Goal: Navigation & Orientation: Find specific page/section

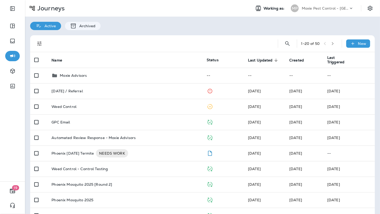
click at [343, 8] on p "Moxie Pest Control - [GEOGRAPHIC_DATA]" at bounding box center [325, 8] width 47 height 4
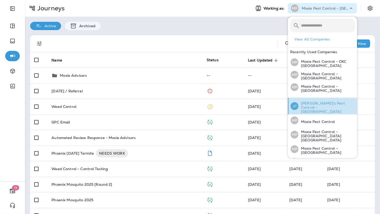
click at [334, 103] on p "[PERSON_NAME]'s Pest Control - [GEOGRAPHIC_DATA]" at bounding box center [326, 107] width 57 height 12
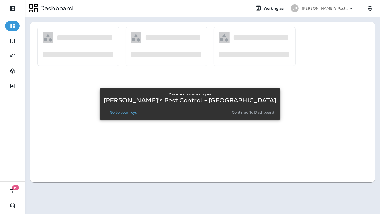
click at [137, 111] on p "Go to Journeys" at bounding box center [123, 112] width 27 height 4
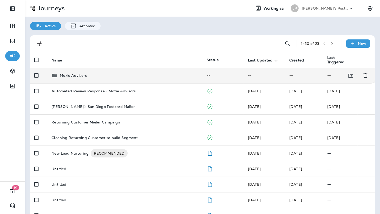
click at [79, 71] on td "Moxie Advisors" at bounding box center [124, 76] width 155 height 16
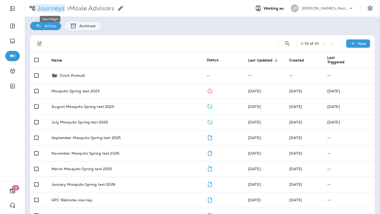
click at [44, 5] on p "Journeys" at bounding box center [49, 8] width 29 height 8
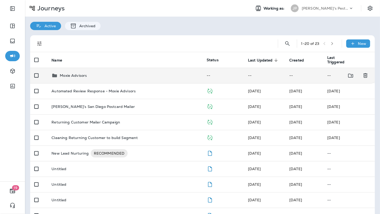
click at [76, 77] on p "Moxie Advisors" at bounding box center [73, 76] width 27 height 4
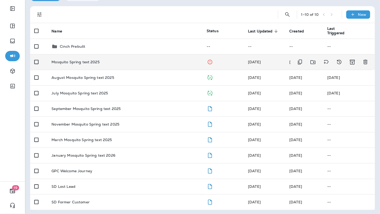
scroll to position [29, 0]
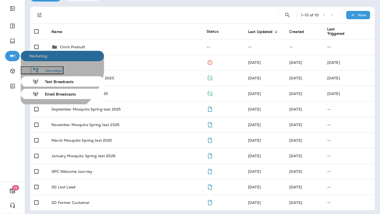
click at [46, 74] on button "Journeys" at bounding box center [42, 71] width 43 height 8
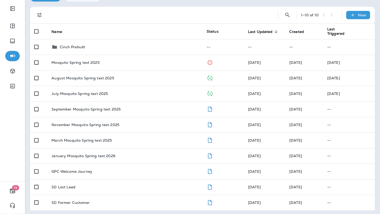
scroll to position [0, 0]
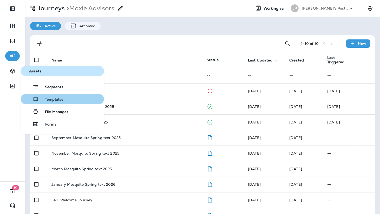
click at [55, 98] on span "Templates" at bounding box center [51, 99] width 25 height 5
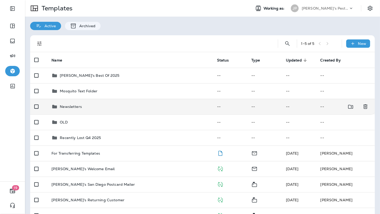
click at [69, 106] on p "Newsletters" at bounding box center [71, 107] width 22 height 4
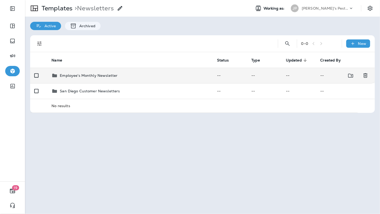
click at [92, 75] on p "Employee's Monthly Newsletter" at bounding box center [89, 76] width 58 height 4
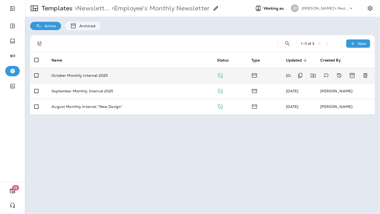
click at [97, 75] on p "October Monthly Internal 2025" at bounding box center [79, 76] width 56 height 4
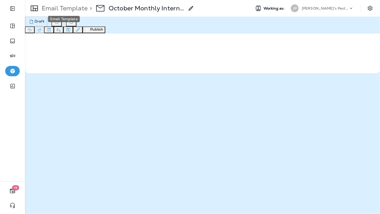
click at [51, 11] on p "Email Template" at bounding box center [64, 8] width 48 height 8
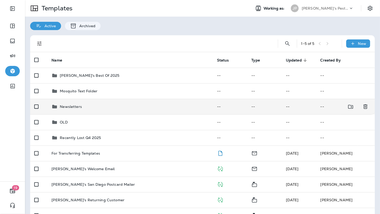
click at [77, 108] on p "Newsletters" at bounding box center [71, 107] width 22 height 4
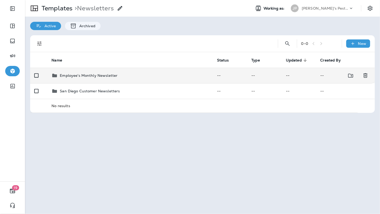
click at [122, 76] on div "Employee's Monthly Newsletter" at bounding box center [129, 76] width 157 height 6
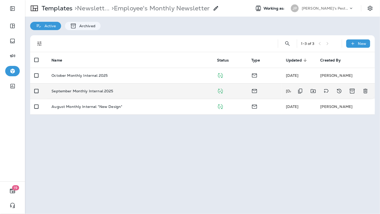
click at [113, 89] on div "September Monthly Internal 2025" at bounding box center [129, 91] width 157 height 4
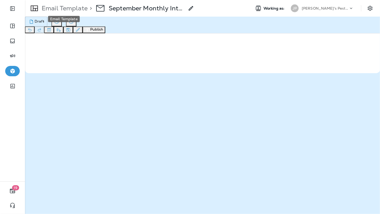
click at [71, 9] on p "Email Template" at bounding box center [64, 8] width 48 height 8
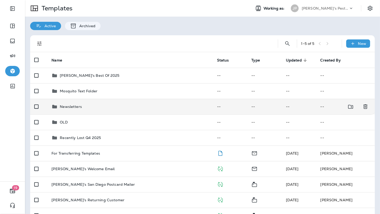
click at [76, 107] on p "Newsletters" at bounding box center [71, 107] width 22 height 4
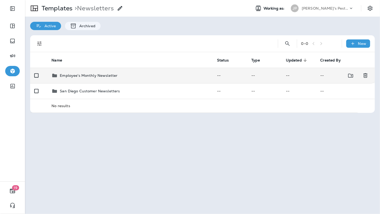
click at [93, 74] on p "Employee's Monthly Newsletter" at bounding box center [89, 76] width 58 height 4
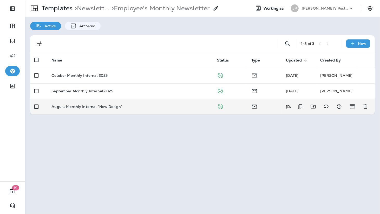
click at [103, 106] on p "August Monthly Internal *New Design*" at bounding box center [86, 107] width 71 height 4
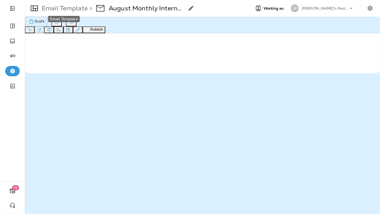
click at [48, 10] on p "Email Template" at bounding box center [64, 8] width 48 height 8
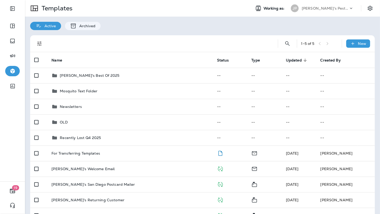
click at [334, 9] on p "[PERSON_NAME]'s Pest Control - [GEOGRAPHIC_DATA]" at bounding box center [325, 8] width 47 height 4
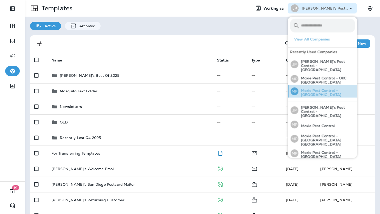
click at [324, 85] on div "MP Moxie Pest Control - [GEOGRAPHIC_DATA]" at bounding box center [323, 91] width 69 height 12
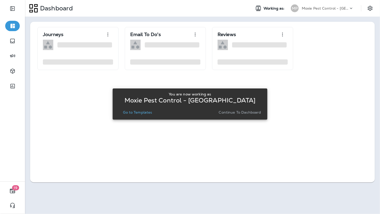
click at [129, 110] on button "Go to Templates" at bounding box center [137, 112] width 33 height 7
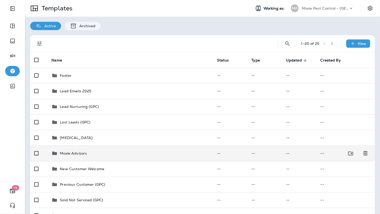
click at [77, 154] on p "Moxie Advisors" at bounding box center [73, 154] width 27 height 4
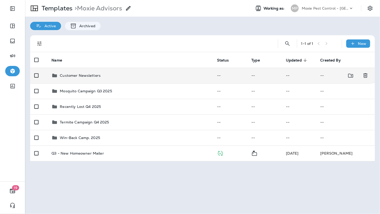
click at [137, 74] on div "Customer Newsletters" at bounding box center [129, 76] width 157 height 6
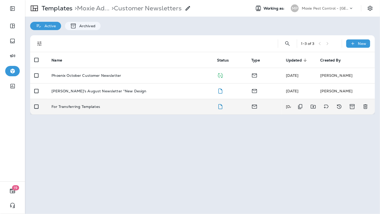
click at [107, 109] on td "For Transferring Templates" at bounding box center [129, 107] width 165 height 16
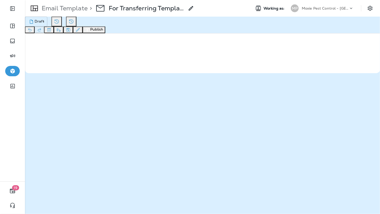
click at [338, 5] on div "Moxie Pest Control - [GEOGRAPHIC_DATA]" at bounding box center [325, 8] width 47 height 8
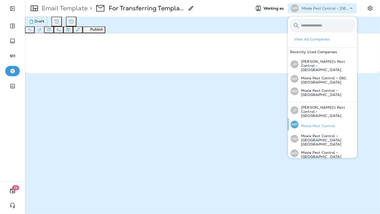
scroll to position [51, 0]
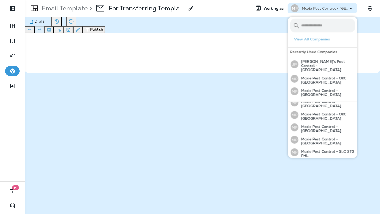
click at [318, 162] on p "Moxie Pest Control - [GEOGRAPHIC_DATA]" at bounding box center [326, 166] width 57 height 8
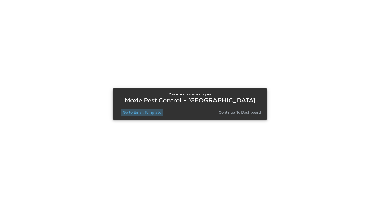
click at [155, 109] on button "Go to Email Template" at bounding box center [142, 112] width 42 height 7
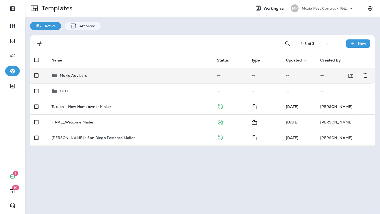
click at [78, 76] on p "Moxie Advisors" at bounding box center [73, 76] width 27 height 4
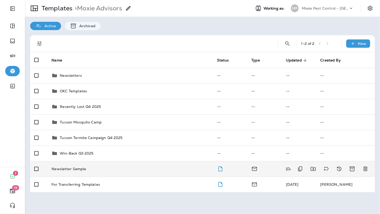
click at [110, 170] on div "Newsletter Sample" at bounding box center [129, 169] width 157 height 4
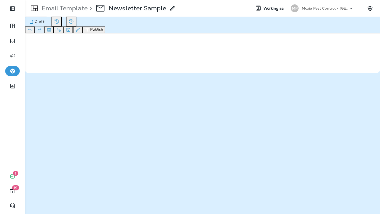
click at [57, 7] on p "Email Template" at bounding box center [64, 8] width 48 height 8
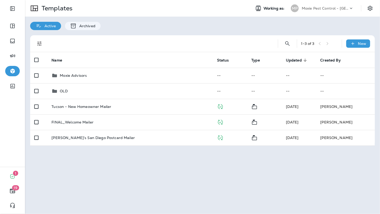
click at [351, 8] on icon at bounding box center [351, 8] width 5 height 5
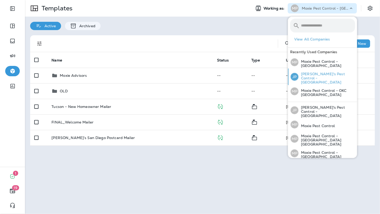
click at [320, 75] on p "[PERSON_NAME]'s Pest Control - [GEOGRAPHIC_DATA]" at bounding box center [326, 78] width 57 height 12
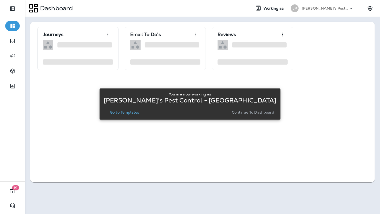
click at [141, 116] on button "Go to Templates" at bounding box center [124, 112] width 33 height 7
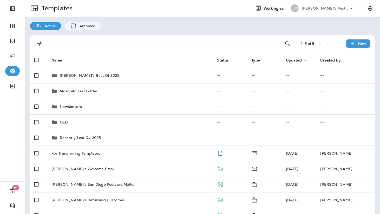
click at [123, 30] on div "Active Archived" at bounding box center [202, 24] width 355 height 14
click at [325, 10] on p "[PERSON_NAME]'s Pest Control - [GEOGRAPHIC_DATA]" at bounding box center [325, 8] width 47 height 4
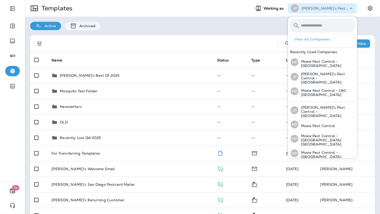
click at [226, 19] on div "Active Archived" at bounding box center [202, 24] width 355 height 14
